Goal: Find specific page/section: Find specific page/section

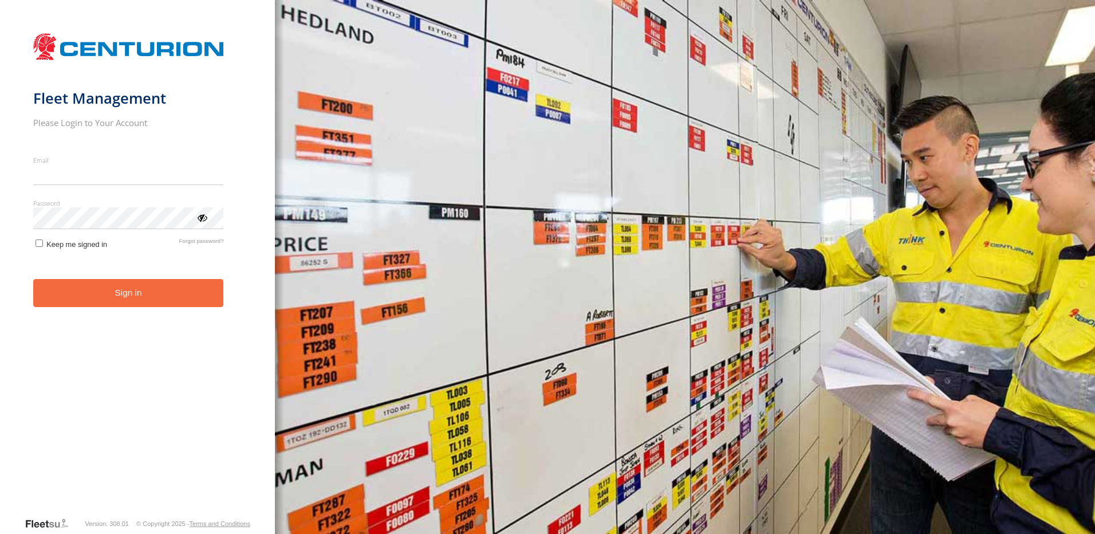
type input "**********"
click at [148, 305] on button "Sign in" at bounding box center [128, 293] width 191 height 28
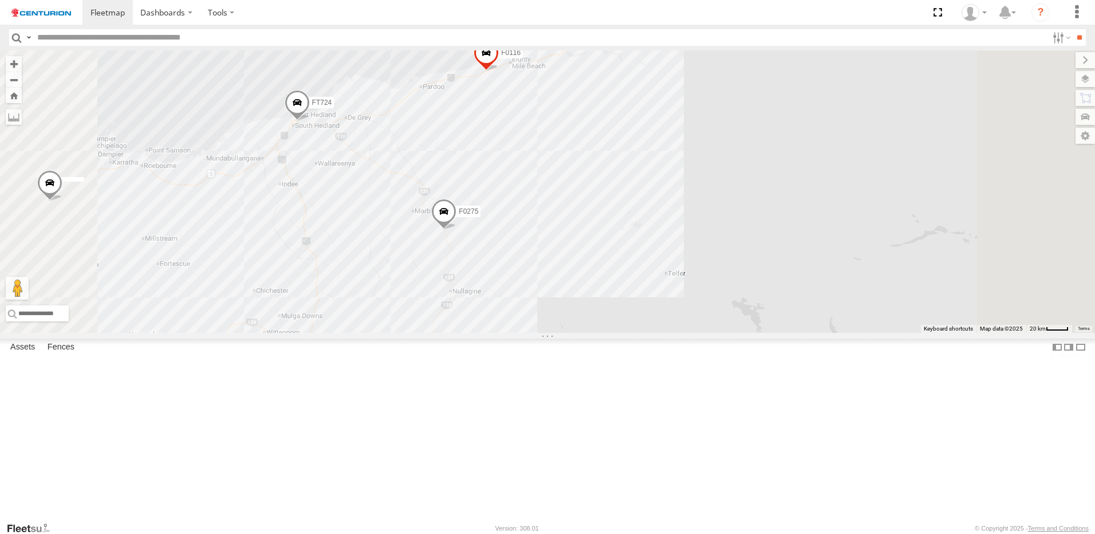
drag, startPoint x: 657, startPoint y: 158, endPoint x: 636, endPoint y: 222, distance: 66.8
click at [636, 222] on div "TL283 MV283 F0347 FT724 F0512 PM850 F0478 PM670 F0275 PM732 Cage234 Cage101 D05…" at bounding box center [547, 191] width 1095 height 282
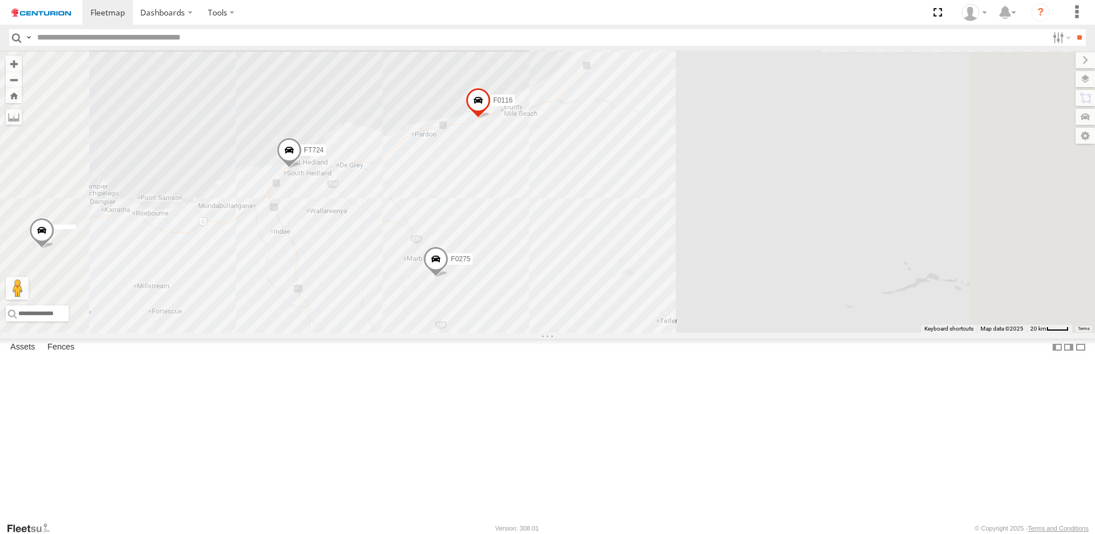
click at [85, 35] on input "text" at bounding box center [540, 37] width 1015 height 17
type input "******"
click at [1072, 29] on input "**" at bounding box center [1078, 37] width 13 height 17
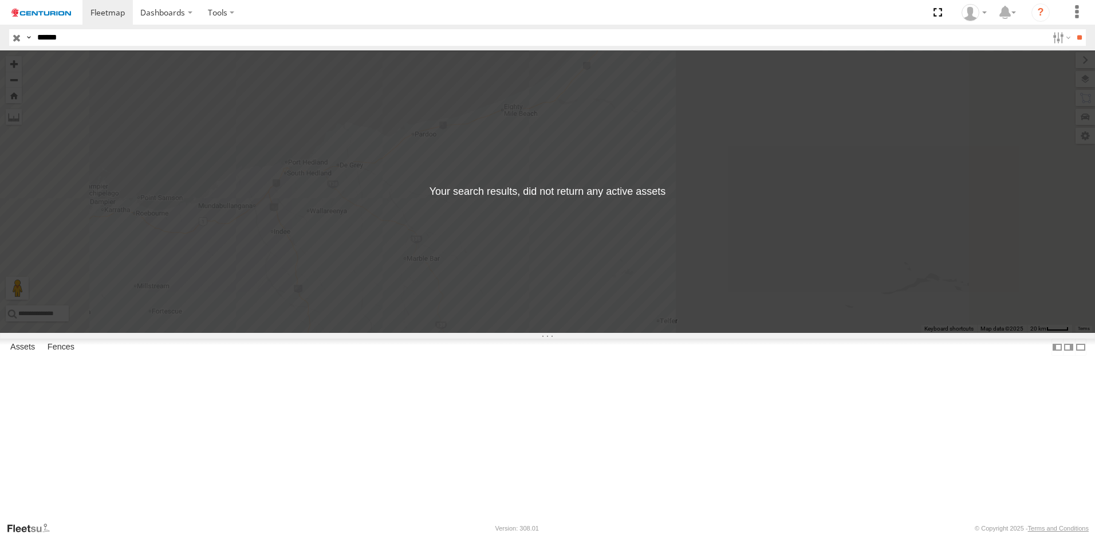
drag, startPoint x: 82, startPoint y: 34, endPoint x: -2, endPoint y: 23, distance: 85.4
click at [0, 23] on html "Dashboards" at bounding box center [547, 267] width 1095 height 534
click at [127, 42] on input "******" at bounding box center [540, 37] width 1015 height 17
click at [13, 40] on input "button" at bounding box center [16, 37] width 15 height 17
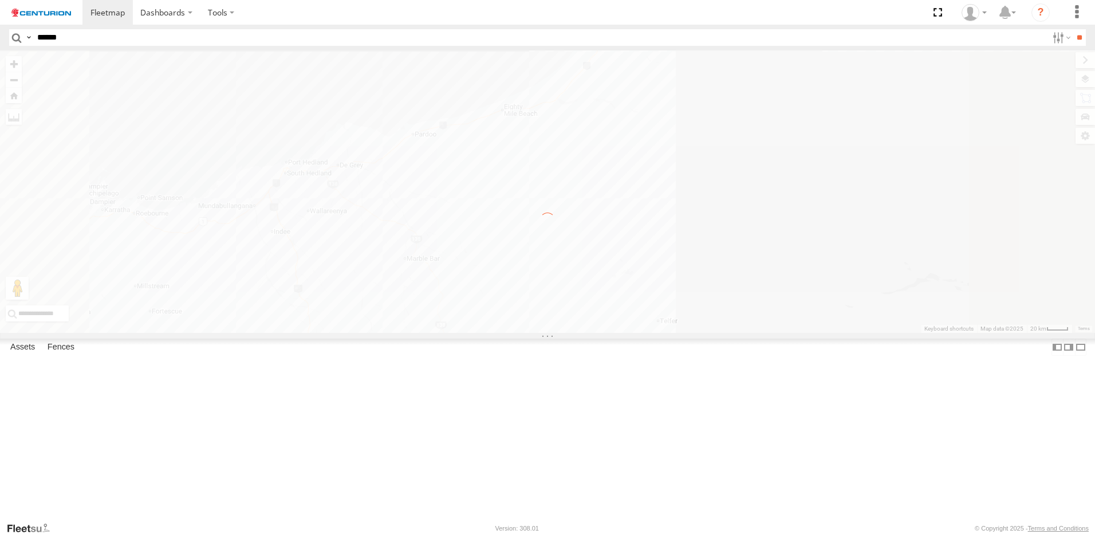
click at [64, 40] on input "******" at bounding box center [540, 37] width 1015 height 17
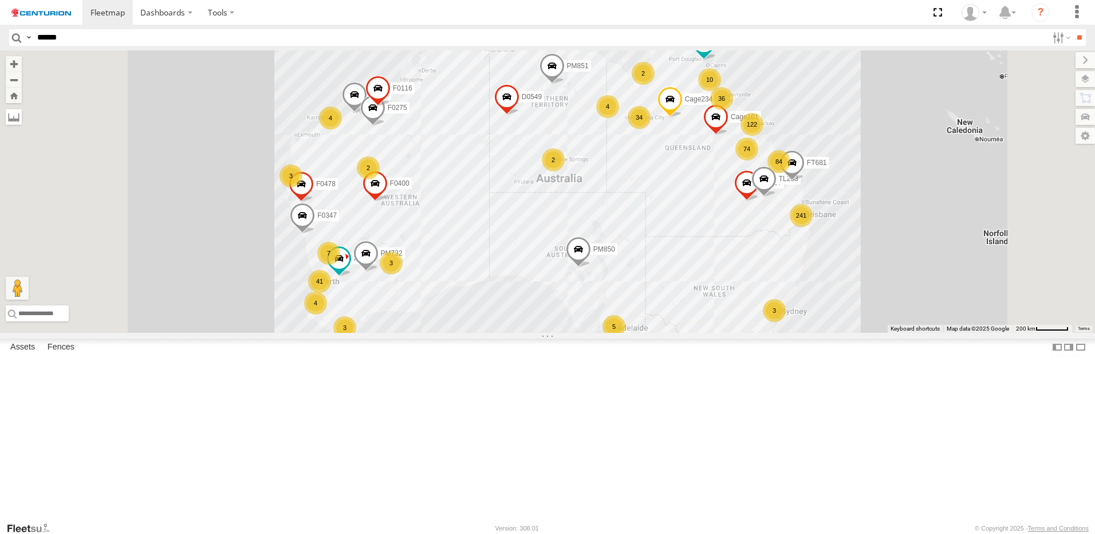
click at [22, 119] on label at bounding box center [14, 117] width 16 height 16
click at [0, 0] on label at bounding box center [0, 0] width 0 height 0
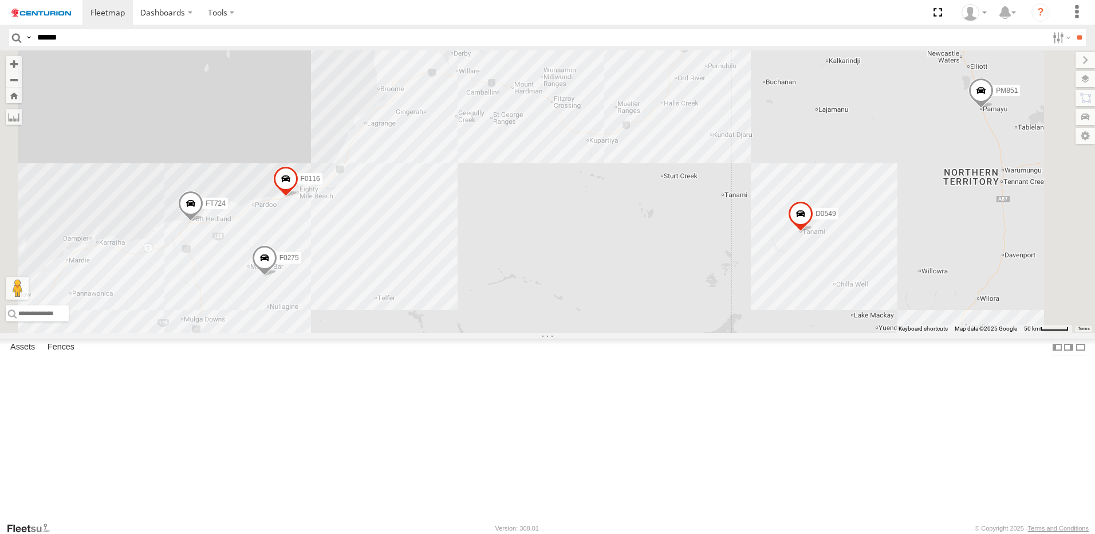
drag, startPoint x: 617, startPoint y: 137, endPoint x: 593, endPoint y: 291, distance: 155.3
click at [593, 291] on div "FT724 F0275 F0116 TL283 MV283 F0347 F0512 PM850 F0478 PM670 PM732 Cage234 Cage1…" at bounding box center [547, 191] width 1095 height 282
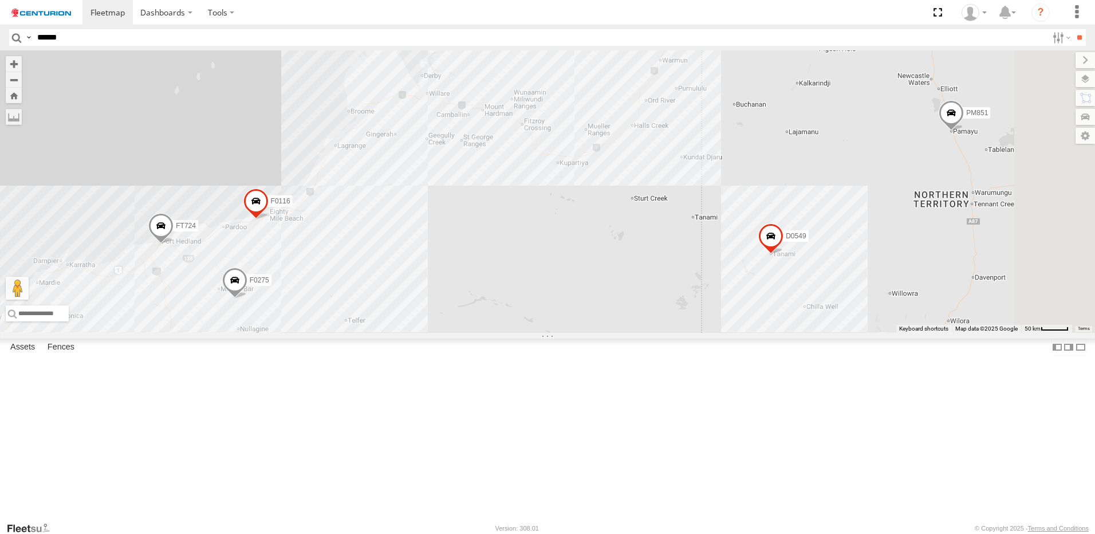
drag, startPoint x: 715, startPoint y: 253, endPoint x: 633, endPoint y: 309, distance: 99.3
click at [633, 309] on div "FT724 F0275 F0116 TL283 MV283 F0347 F0512 PM850 F0478 PM670 PM732 Cage234 Cage1…" at bounding box center [547, 191] width 1095 height 282
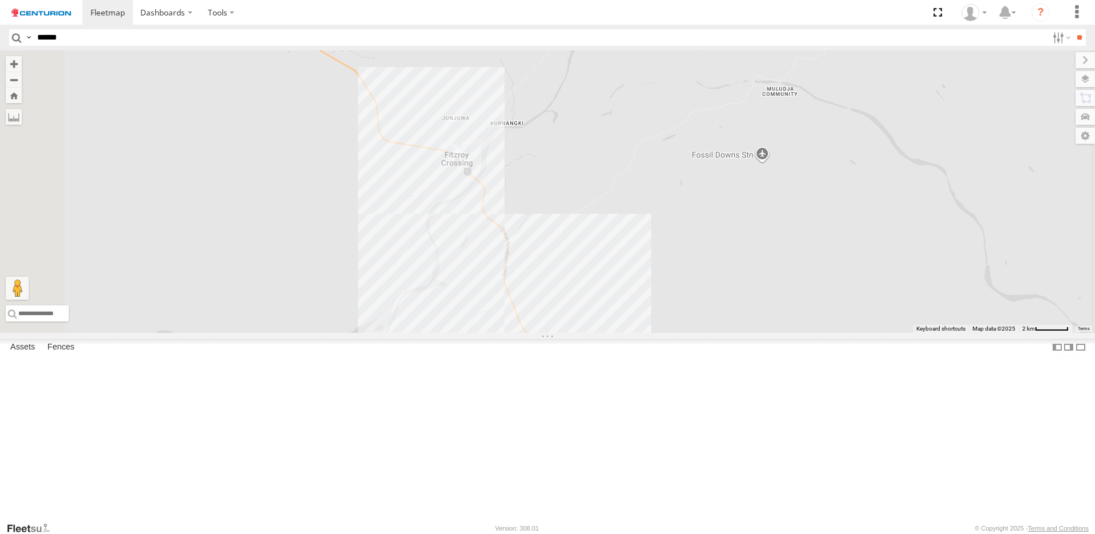
drag, startPoint x: 544, startPoint y: 169, endPoint x: 597, endPoint y: 283, distance: 125.8
click at [595, 281] on div "FT724 F0275 F0116 TL283 MV283 F0347 F0512 PM850 F0478 PM670 PM732 Cage234 Cage1…" at bounding box center [547, 191] width 1095 height 282
click at [612, 275] on div "FT724 F0275 F0116 TL283 MV283 F0347 F0512 PM850 F0478 PM670 PM732 Cage234 Cage1…" at bounding box center [547, 191] width 1095 height 282
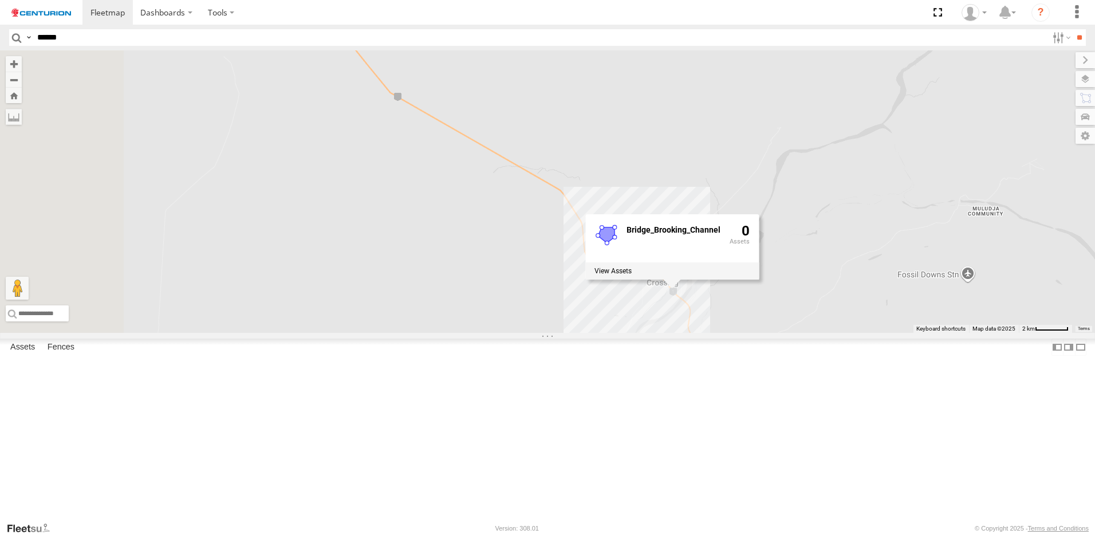
drag, startPoint x: 446, startPoint y: 274, endPoint x: 655, endPoint y: 386, distance: 237.2
click at [655, 333] on div "FT724 F0275 F0116 TL283 MV283 F0347 F0512 PM850 F0478 PM670 PM732 Cage234 Cage1…" at bounding box center [547, 191] width 1095 height 282
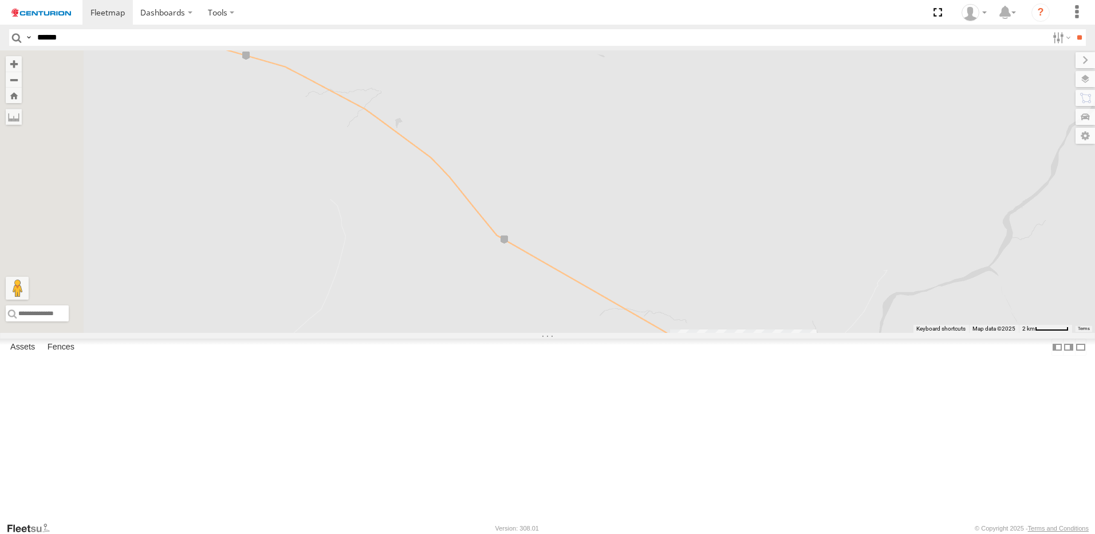
drag, startPoint x: 436, startPoint y: 259, endPoint x: 550, endPoint y: 412, distance: 190.3
click at [550, 333] on div "FT724 F0275 F0116 TL283 MV283 F0347 F0512 PM850 F0478 PM670 PM732 Cage234 Cage1…" at bounding box center [547, 191] width 1095 height 282
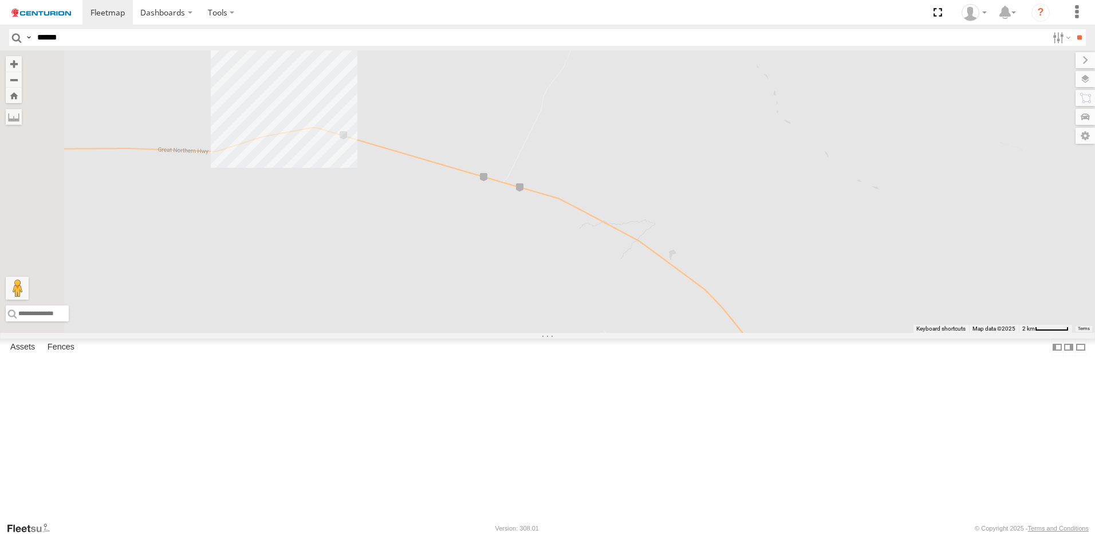
drag, startPoint x: 315, startPoint y: 215, endPoint x: 637, endPoint y: 376, distance: 359.2
click at [637, 333] on div "FT724 F0275 F0116 TL283 MV283 F0347 F0512 PM850 F0478 PM670 PM732 Cage234 Cage1…" at bounding box center [547, 191] width 1095 height 282
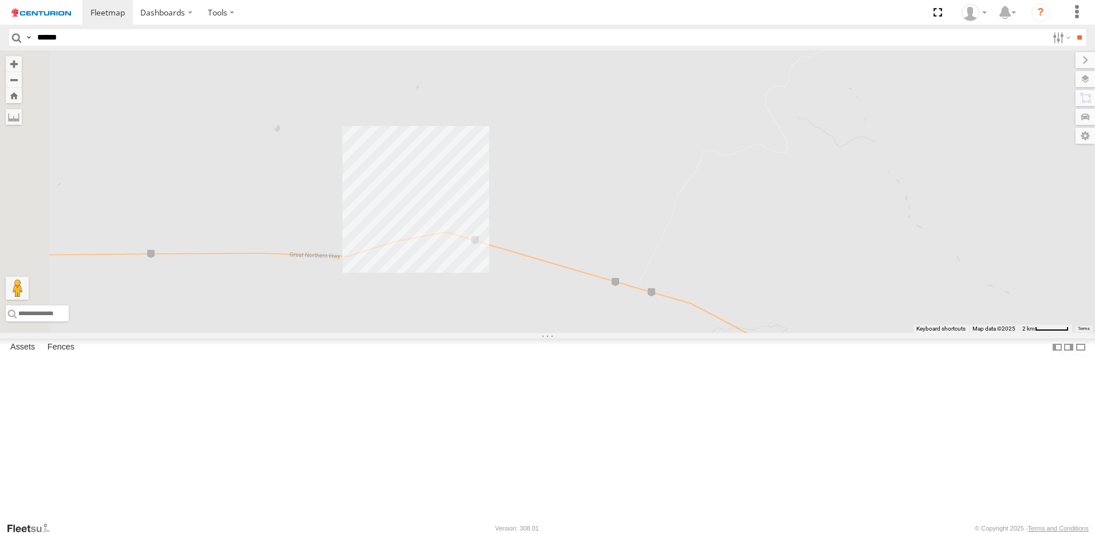
click at [582, 330] on div "FT724 F0275 F0116 TL283 MV283 F0347 F0512 PM850 F0478 PM670 PM732 Cage234 Cage1…" at bounding box center [547, 191] width 1095 height 282
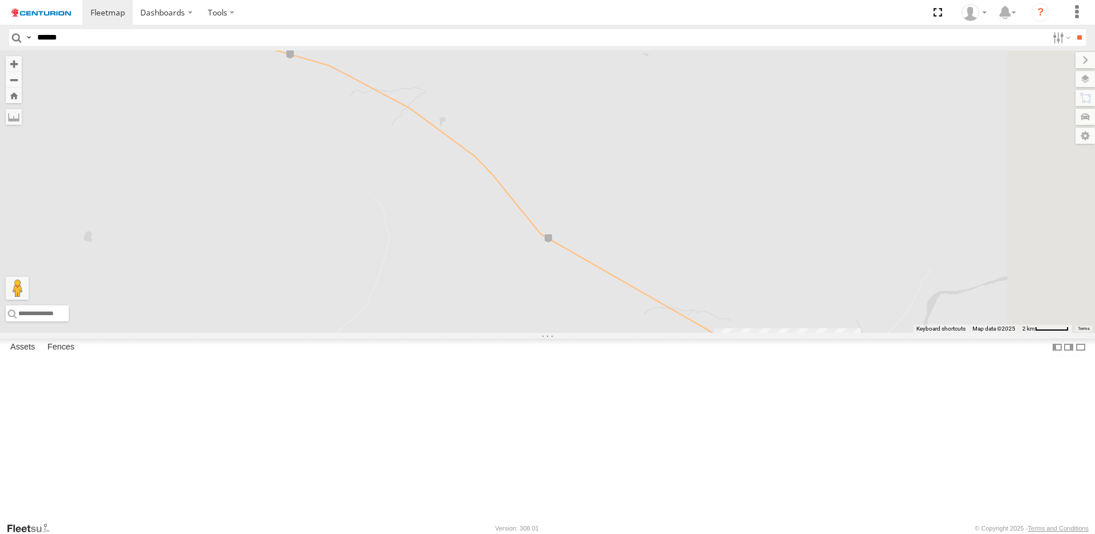
drag, startPoint x: 645, startPoint y: 335, endPoint x: 343, endPoint y: 141, distance: 359.2
click at [343, 141] on div "FT724 F0275 F0116 TL283 MV283 F0347 F0512 PM850 F0478 PM670 PM732 Cage234 Cage1…" at bounding box center [547, 191] width 1095 height 282
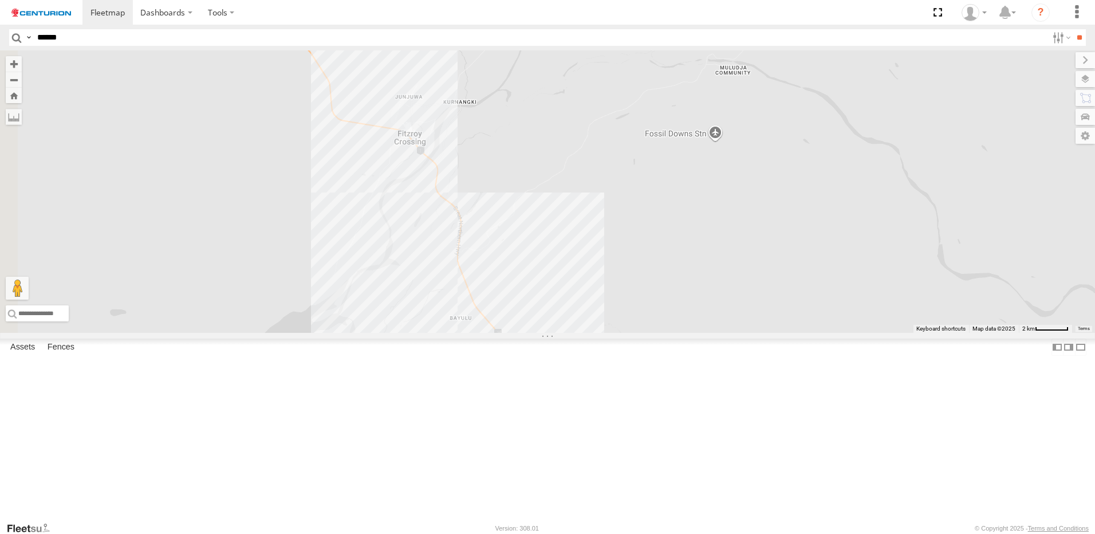
drag, startPoint x: 467, startPoint y: 223, endPoint x: 779, endPoint y: 385, distance: 351.8
click at [779, 333] on div "FT724 F0275 F0116 TL283 MV283 F0347 F0512 PM850 F0478 PM670 PM732 Cage234 Cage1…" at bounding box center [547, 191] width 1095 height 282
click at [567, 250] on div "FT724 F0275 F0116 TL283 MV283 F0347 F0512 PM850 F0478 PM670 PM732 Cage234 Cage1…" at bounding box center [547, 191] width 1095 height 282
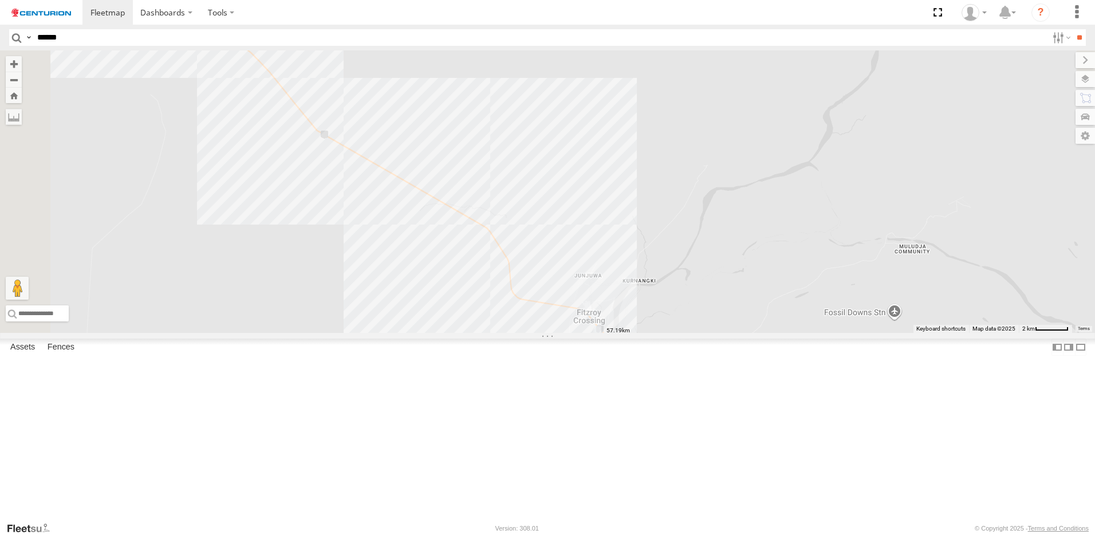
drag, startPoint x: 427, startPoint y: 244, endPoint x: 607, endPoint y: 425, distance: 255.5
click at [607, 333] on div "FT724 F0275 F0116 TL283 MV283 F0347 F0512 PM850 F0478 PM670 PM732 Cage234 Cage1…" at bounding box center [547, 191] width 1095 height 282
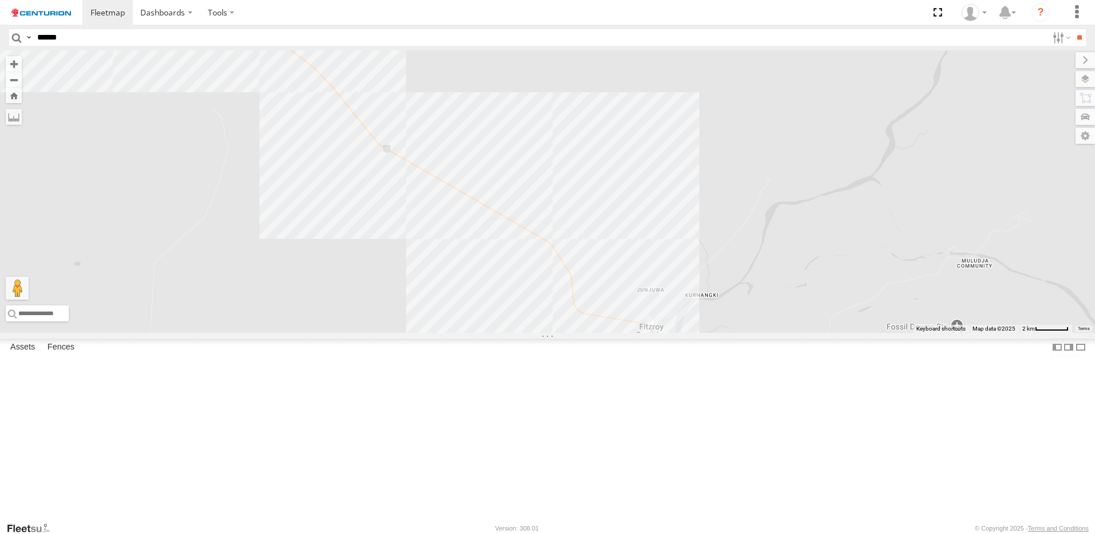
drag, startPoint x: 607, startPoint y: 425, endPoint x: 515, endPoint y: 318, distance: 141.3
click at [515, 318] on div "FT724 F0275 F0116 TL283 MV283 F0347 F0512 PM850 F0478 PM670 PM732 Cage234 Cage1…" at bounding box center [547, 191] width 1095 height 282
